Goal: Obtain resource: Download file/media

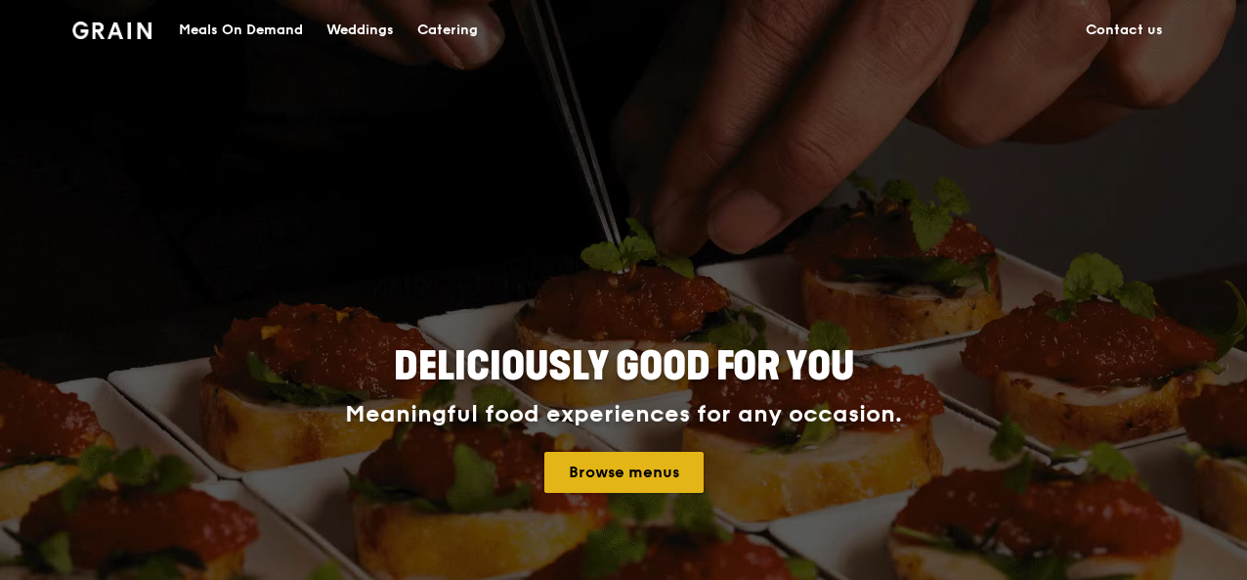
click at [614, 480] on link "Browse menus" at bounding box center [623, 472] width 159 height 41
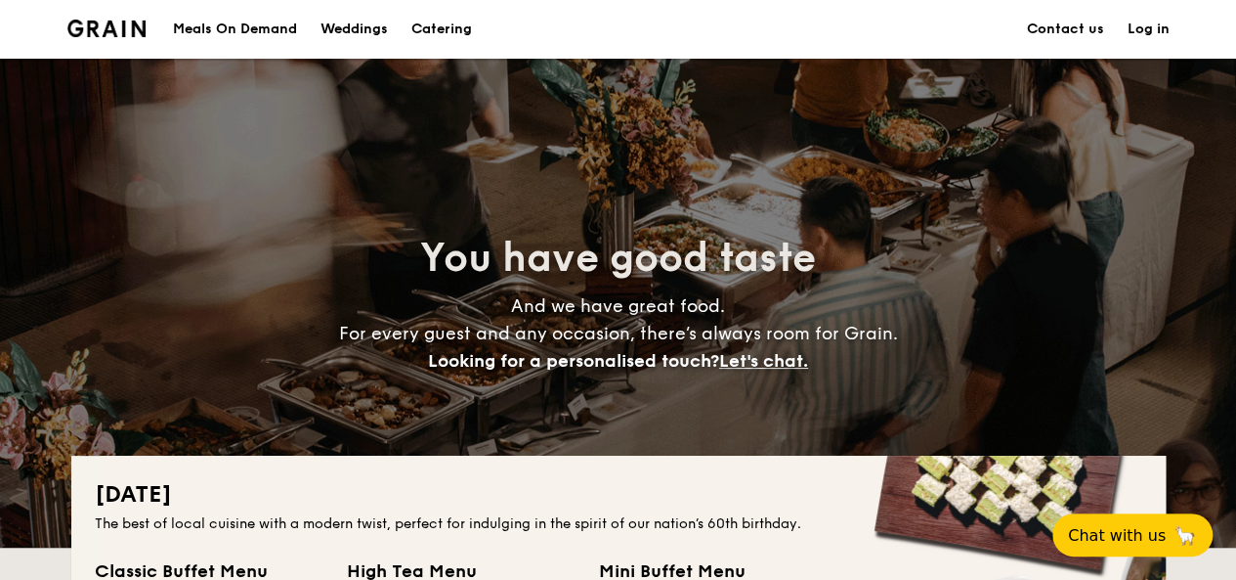
click at [465, 25] on h1 "Catering" at bounding box center [441, 29] width 61 height 59
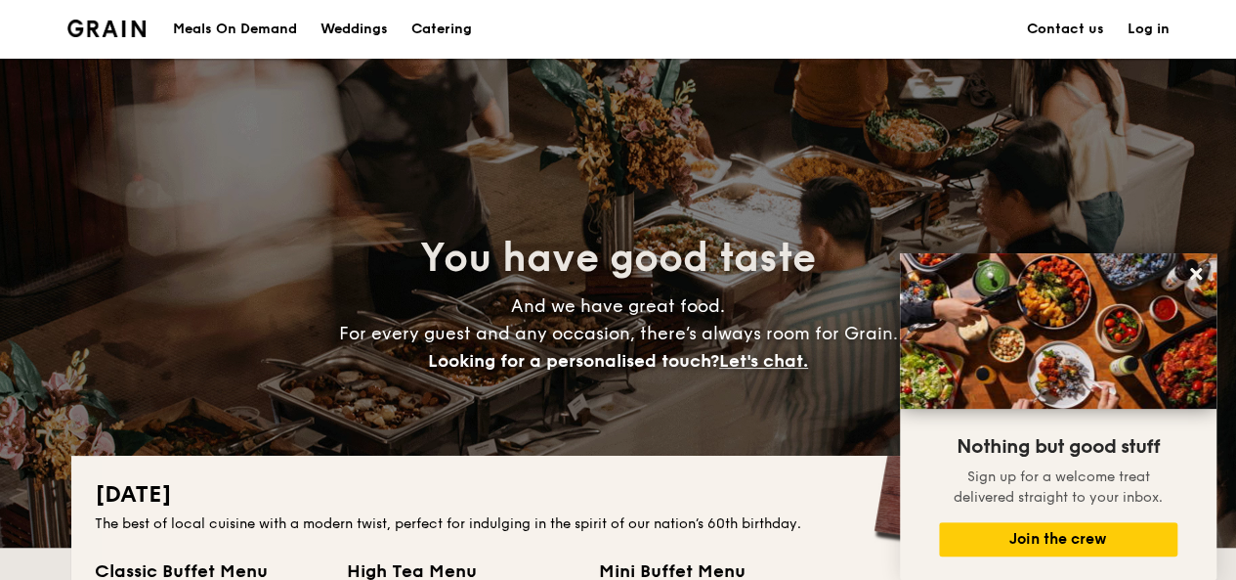
click at [223, 33] on div "Meals On Demand" at bounding box center [235, 29] width 124 height 59
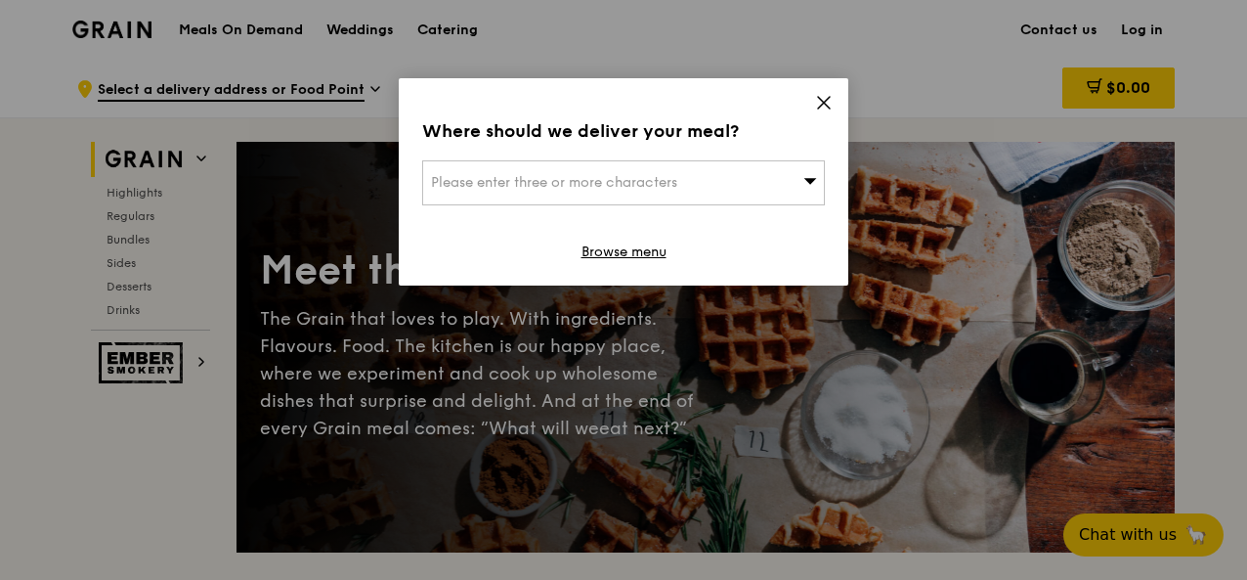
click at [549, 177] on span "Please enter three or more characters" at bounding box center [554, 182] width 246 height 17
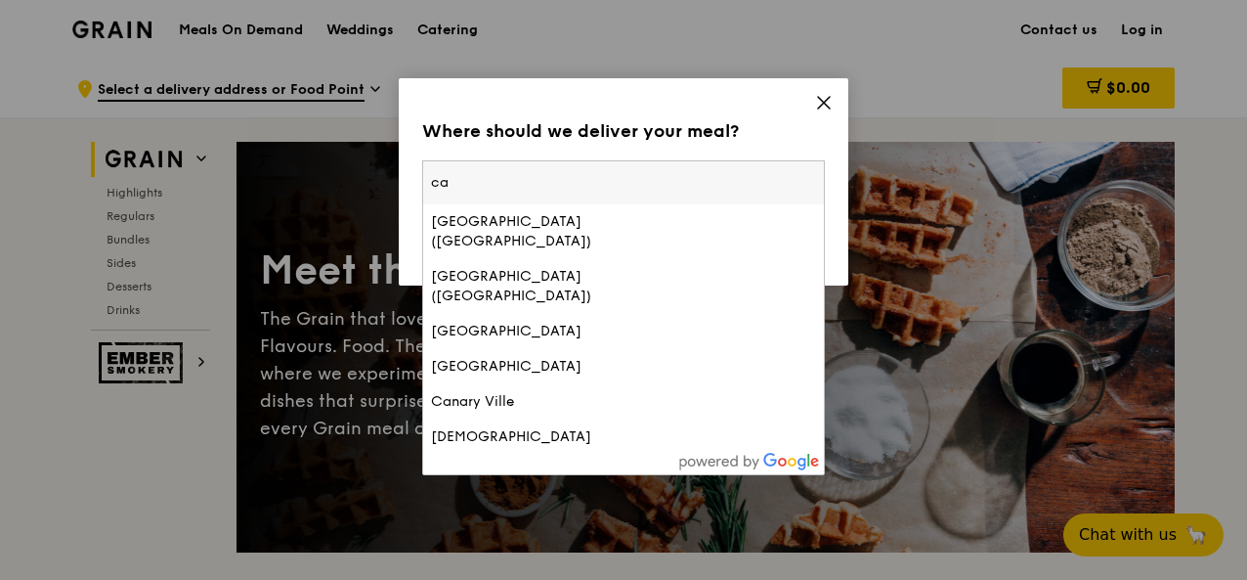
type input "c"
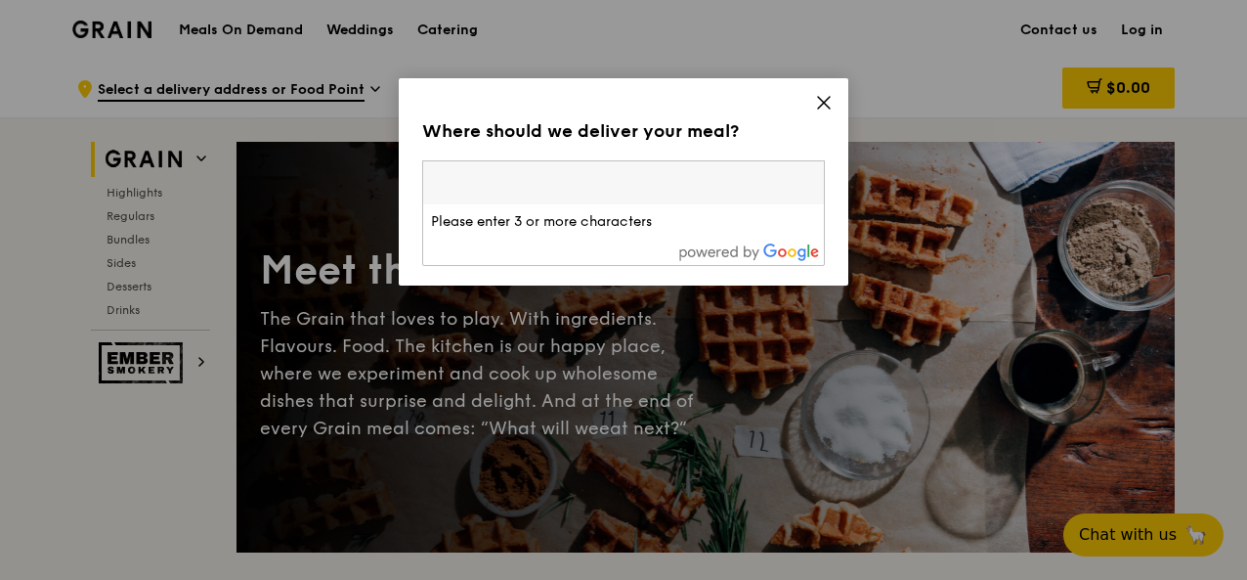
drag, startPoint x: 834, startPoint y: 91, endPoint x: 824, endPoint y: 89, distance: 10.0
click at [829, 91] on div "Where should we deliver your meal? Please enter three or more characters Please…" at bounding box center [624, 181] width 450 height 207
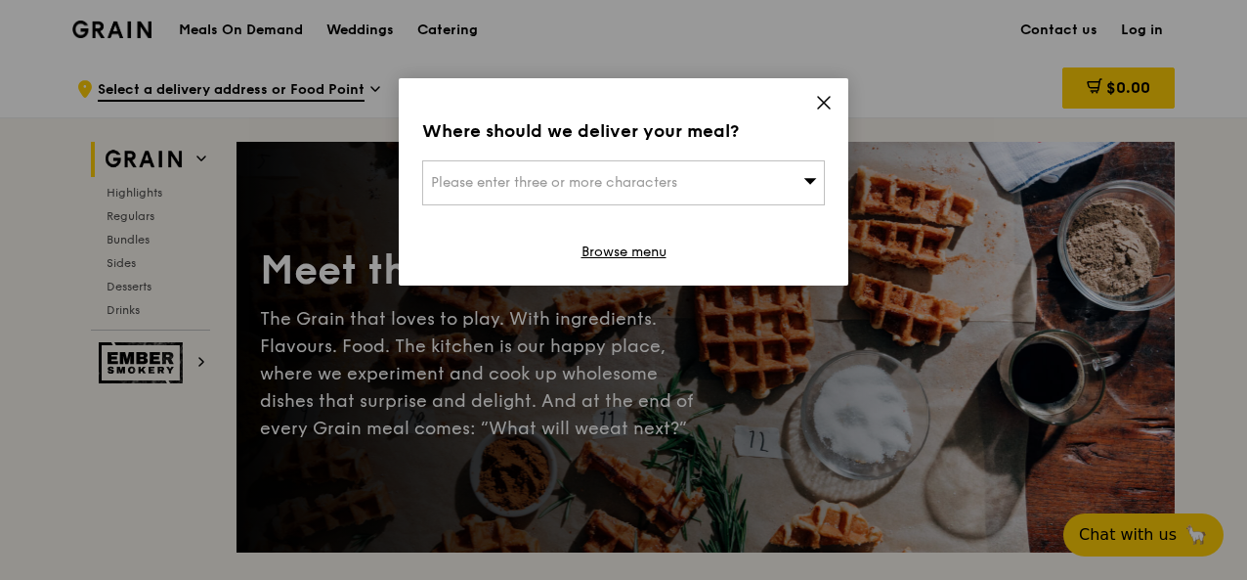
click at [821, 105] on icon at bounding box center [824, 103] width 12 height 12
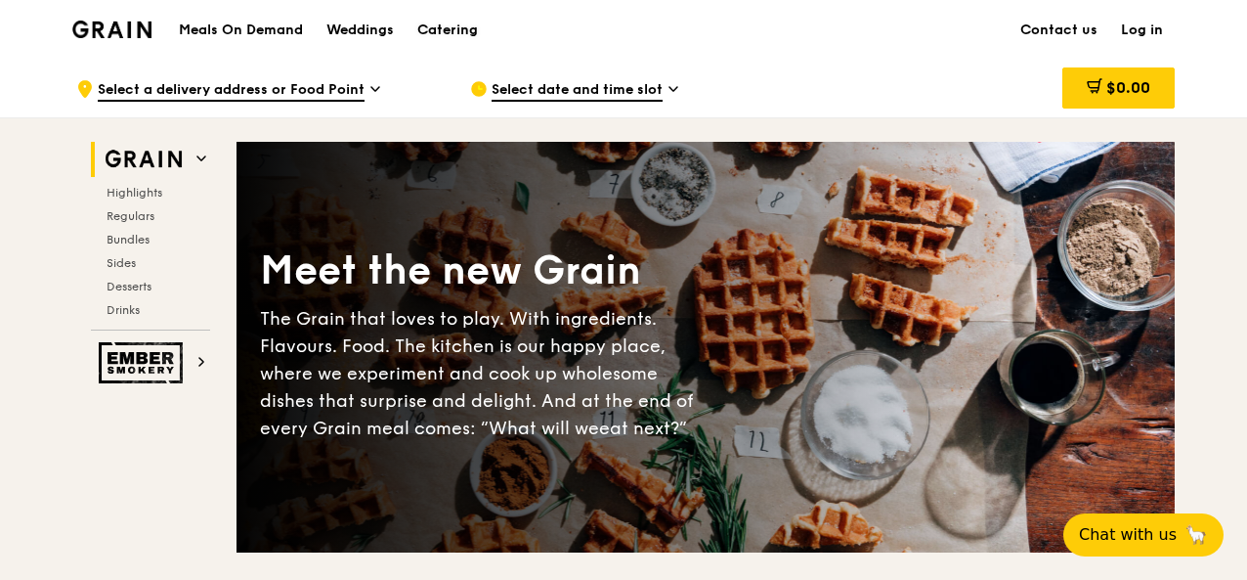
click at [448, 28] on div "Catering" at bounding box center [447, 30] width 61 height 59
click at [459, 27] on div "Catering" at bounding box center [447, 30] width 61 height 59
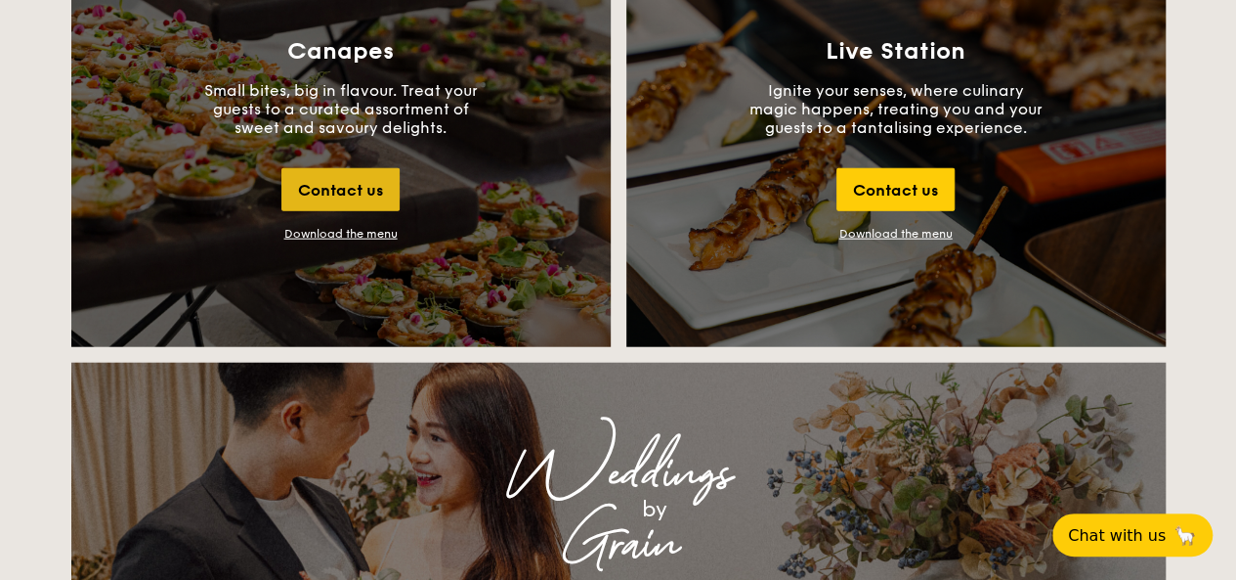
click at [322, 181] on div "Contact us" at bounding box center [340, 189] width 118 height 43
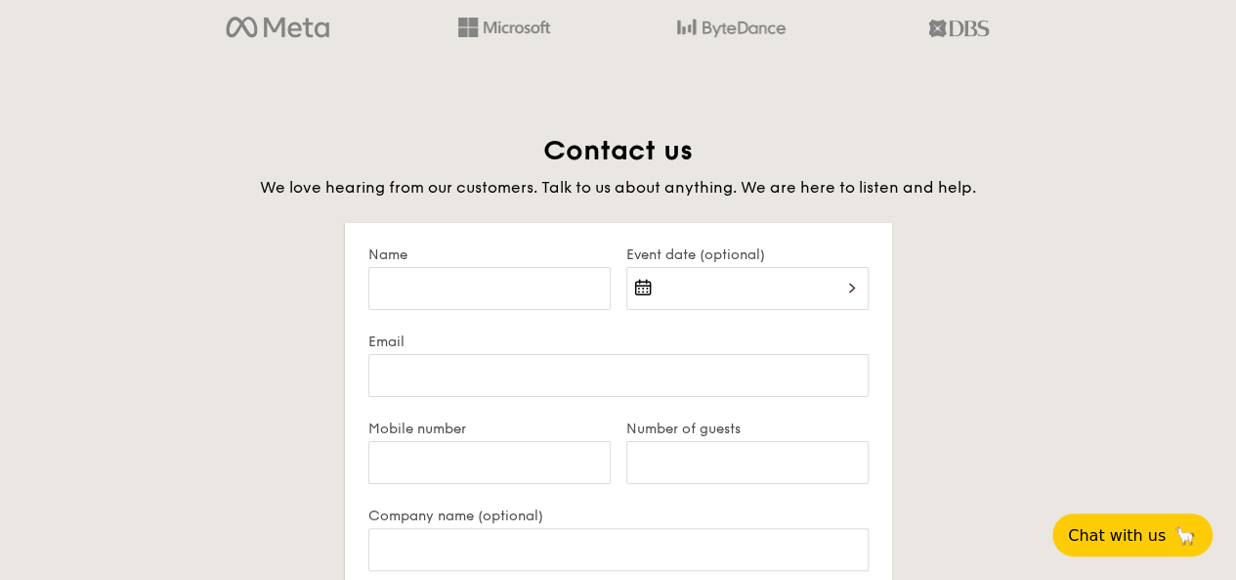
scroll to position [3785, 0]
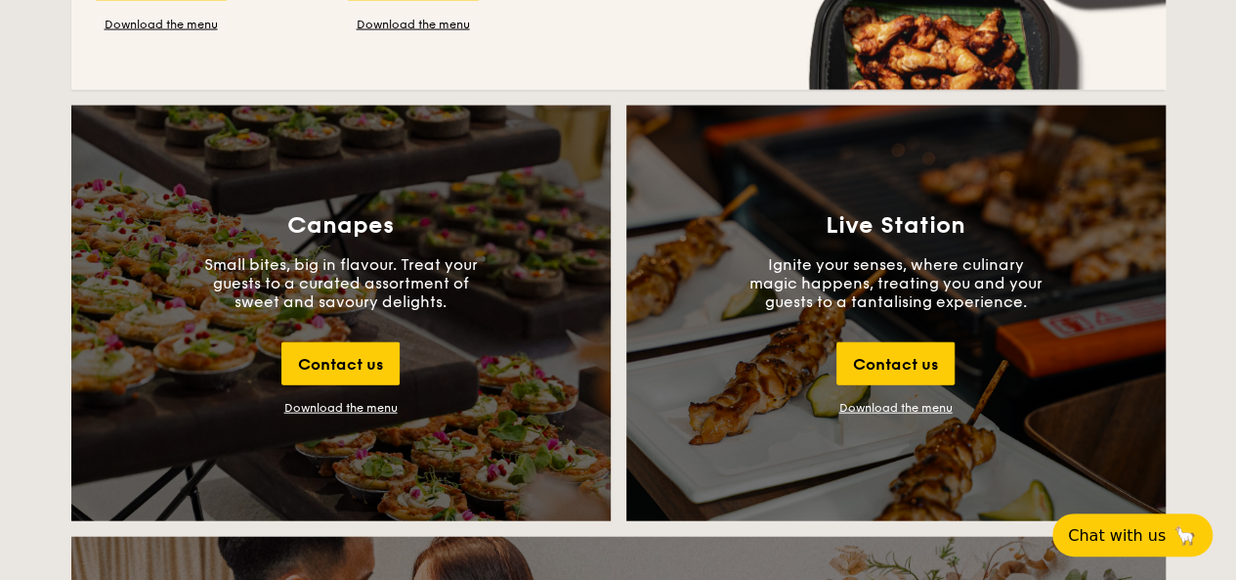
scroll to position [2346, 0]
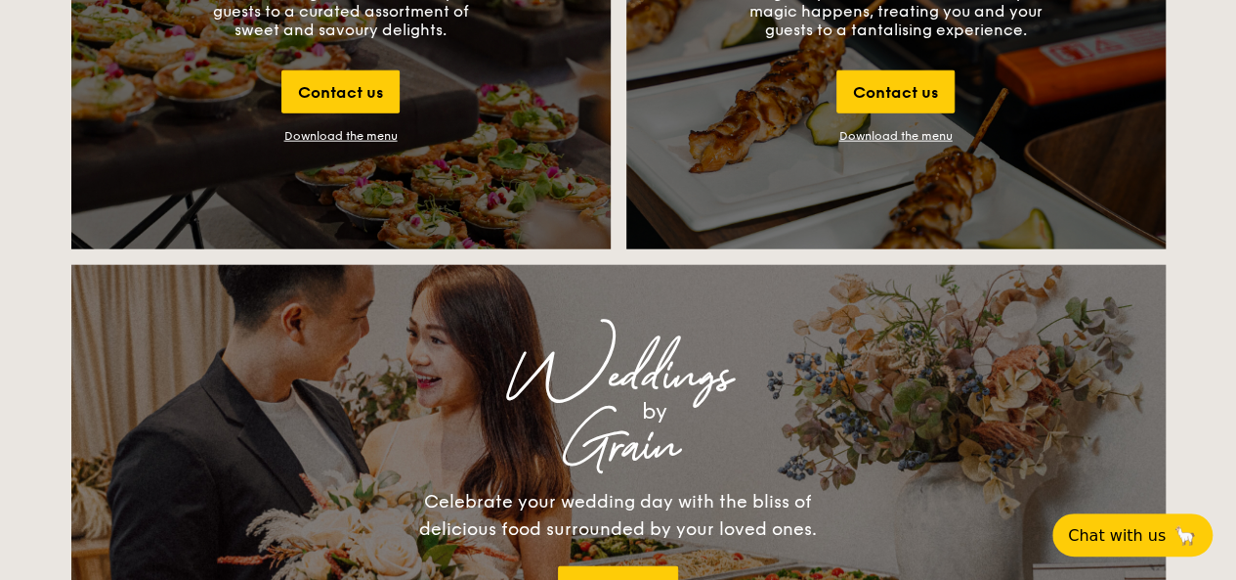
click at [308, 129] on div "Download the menu" at bounding box center [340, 136] width 113 height 14
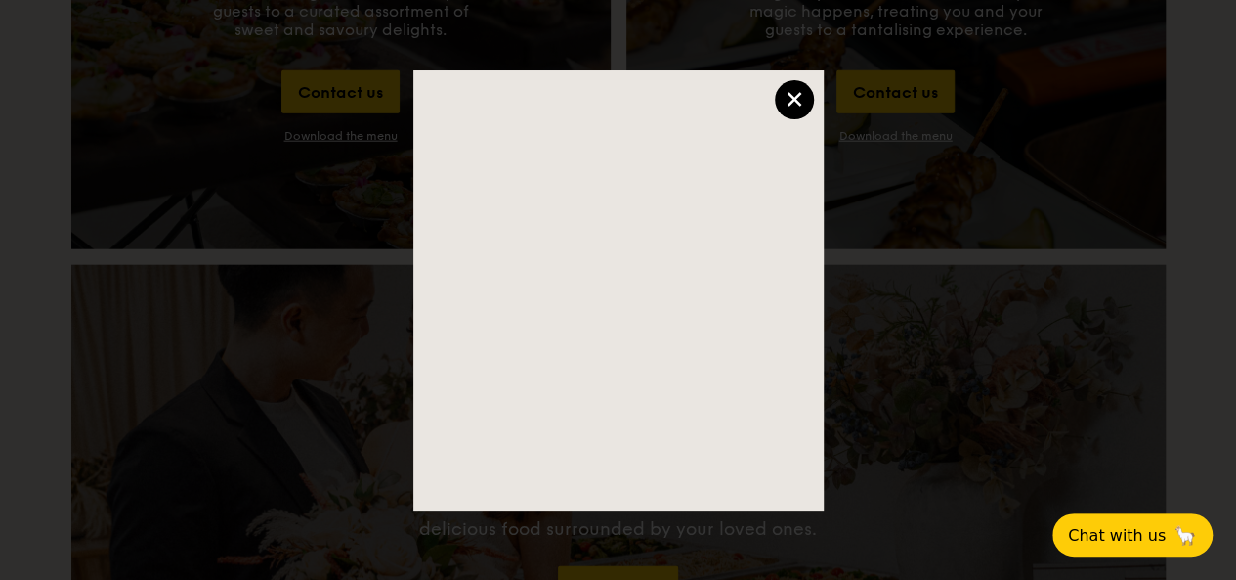
click at [787, 108] on div "×" at bounding box center [794, 99] width 39 height 39
